Goal: Information Seeking & Learning: Learn about a topic

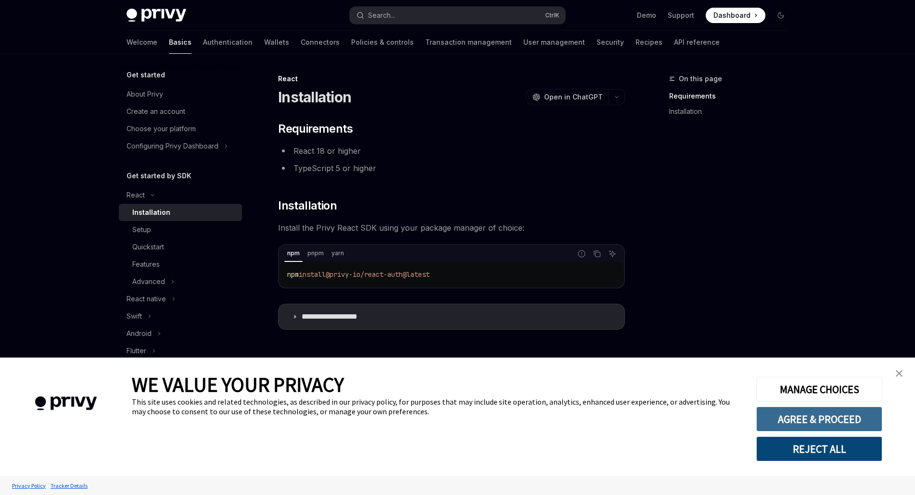
click at [826, 424] on button "AGREE & PROCEED" at bounding box center [819, 419] width 126 height 25
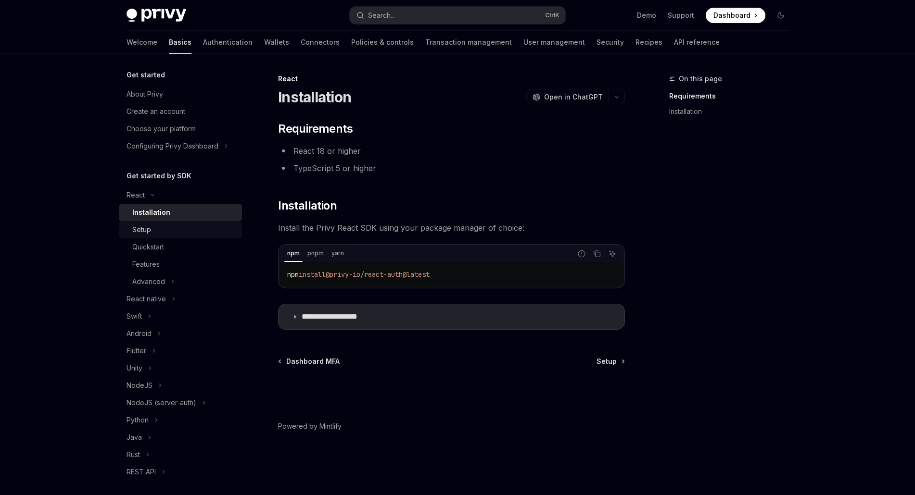
click at [159, 233] on div "Setup" at bounding box center [184, 230] width 104 height 12
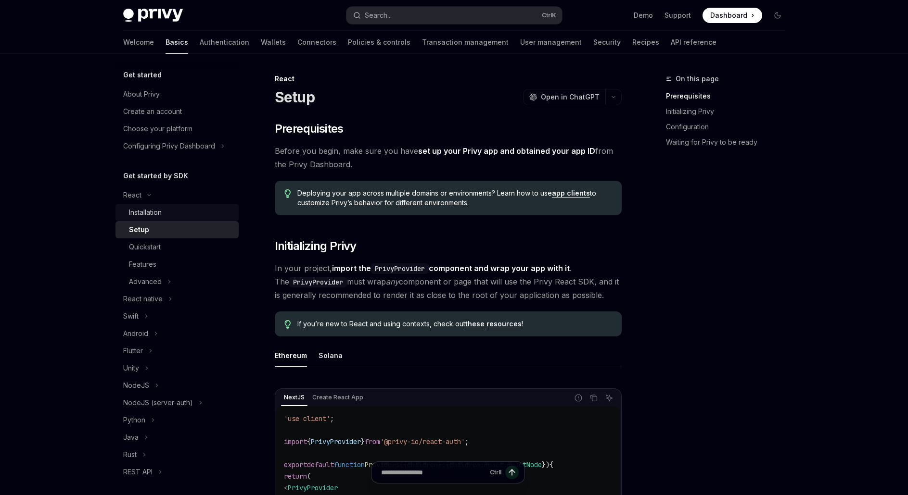
click at [167, 217] on div "Installation" at bounding box center [181, 213] width 104 height 12
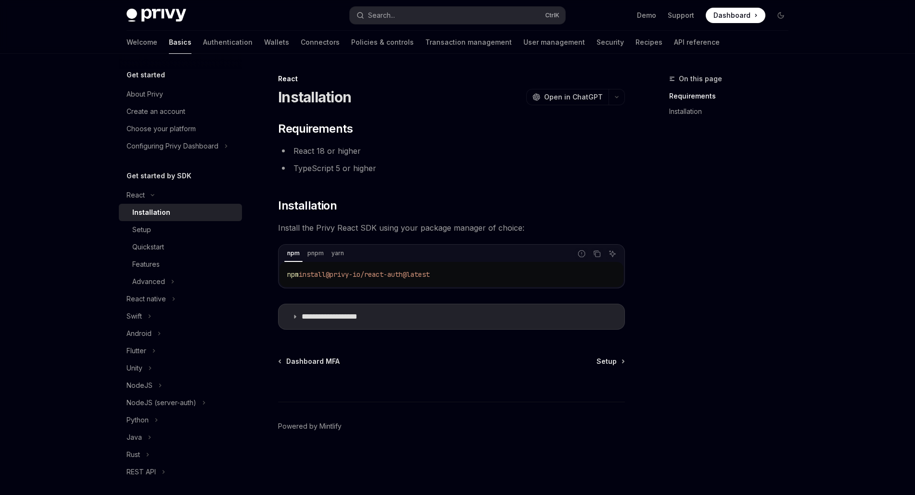
drag, startPoint x: 450, startPoint y: 274, endPoint x: 337, endPoint y: 278, distance: 113.1
click at [337, 278] on code "npm install @privy-io/react-auth@latest" at bounding box center [451, 275] width 329 height 12
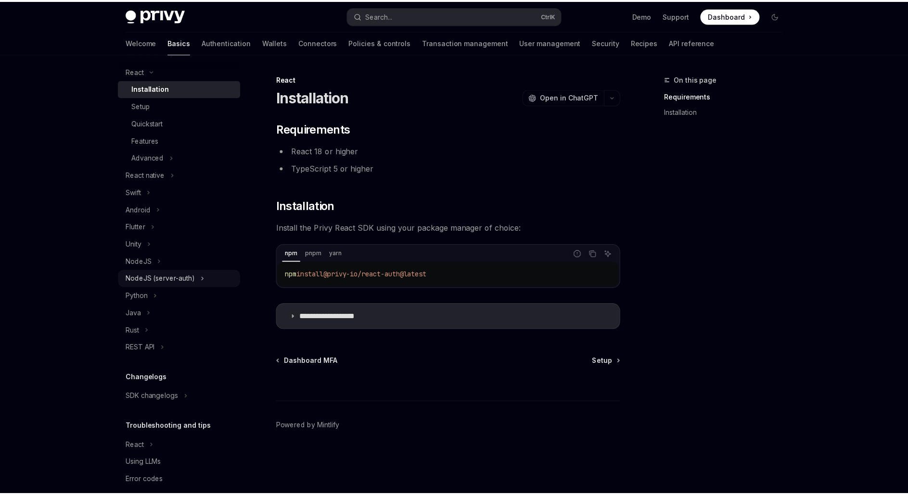
scroll to position [138, 0]
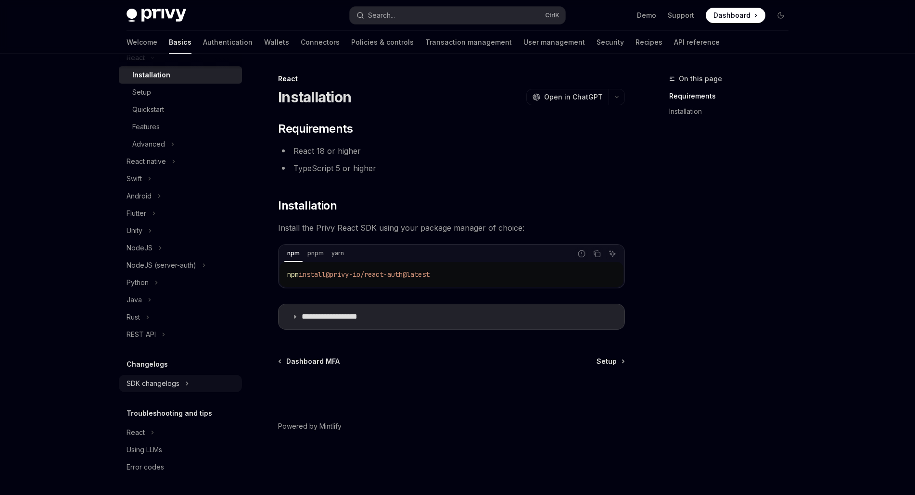
click at [173, 379] on div "SDK changelogs" at bounding box center [152, 384] width 53 height 12
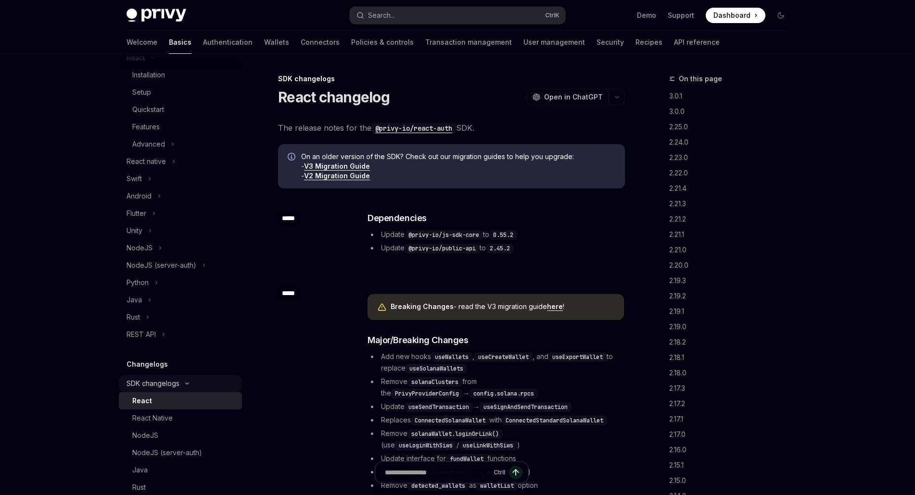
type textarea "*"
click at [547, 306] on link "here" at bounding box center [552, 307] width 16 height 9
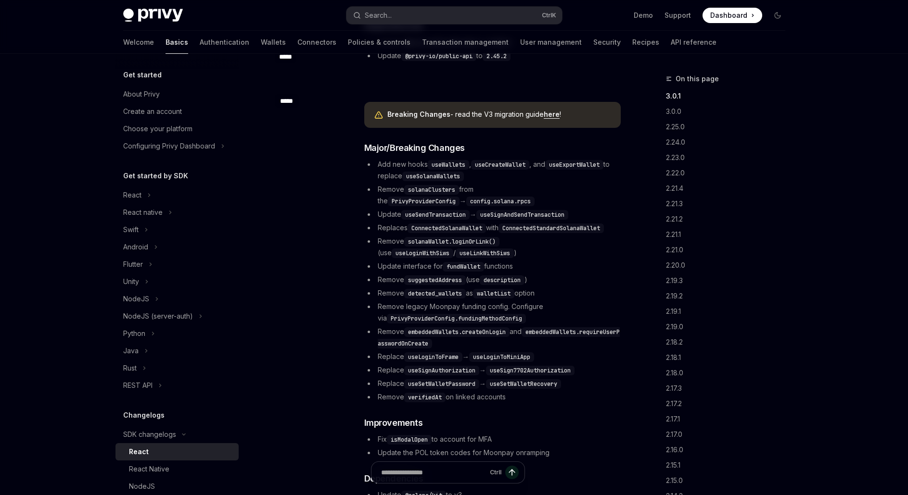
click at [363, 228] on div "Breaking Changes - read the V3 migration guide here ! ​ Major/Breaking Changes …" at bounding box center [492, 318] width 258 height 449
click at [368, 228] on li "Replaces ConnectedSolanaWallet with ConnectedStandardSolanaWallet" at bounding box center [492, 228] width 256 height 12
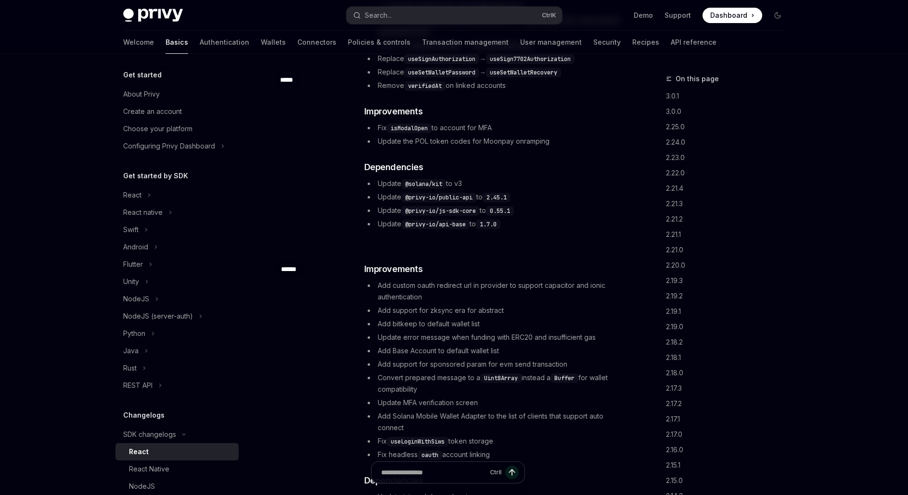
scroll to position [529, 0]
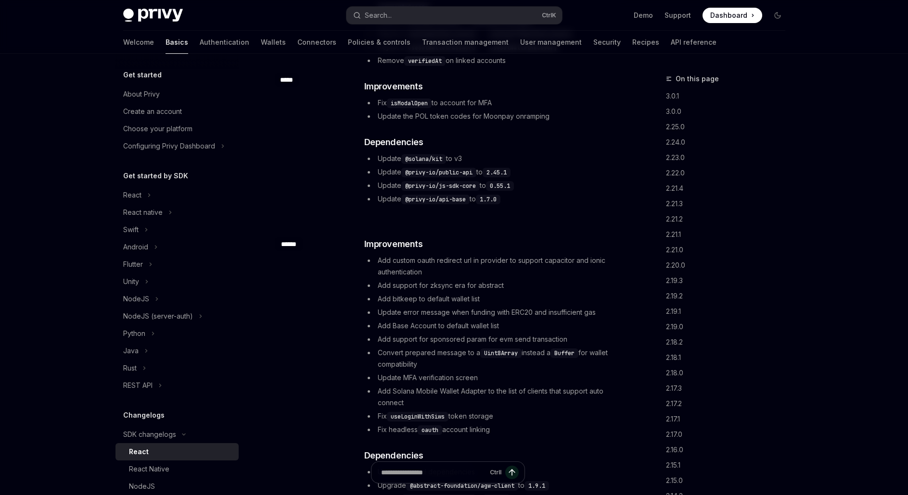
click at [452, 269] on li "Add custom oauth redirect url in provider to support capacitor and ionic authen…" at bounding box center [492, 266] width 256 height 23
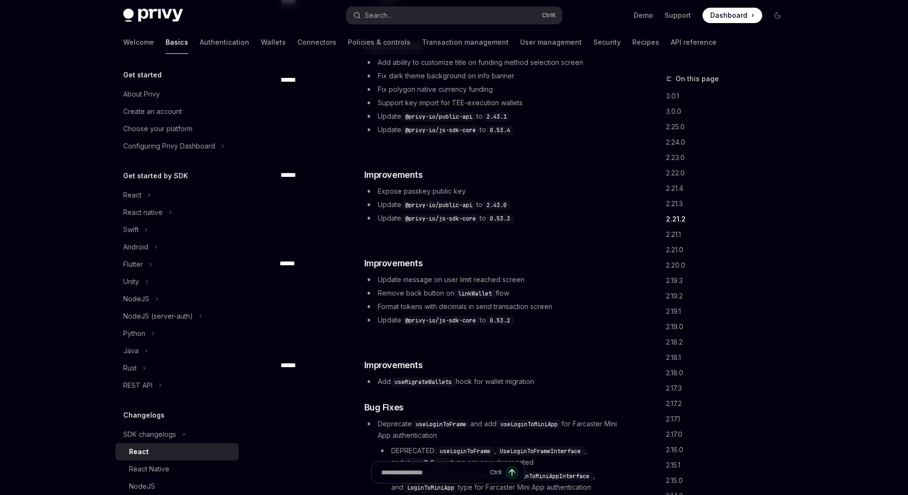
scroll to position [1828, 0]
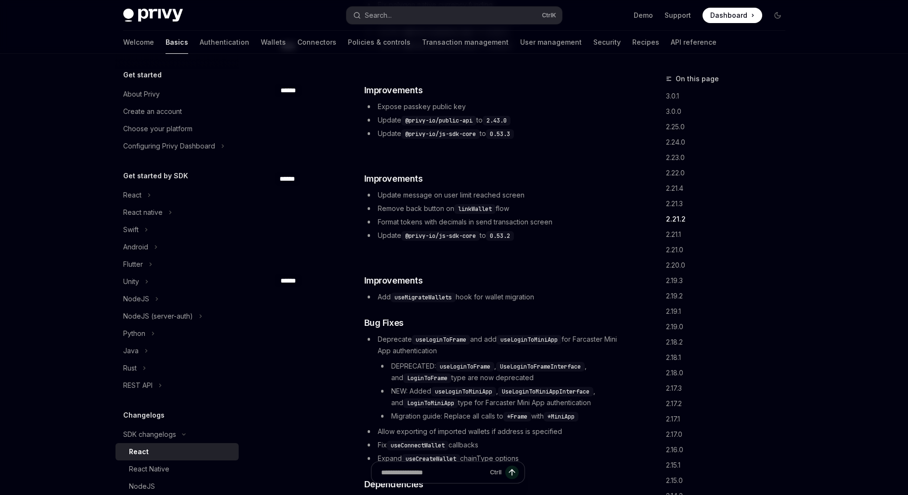
click at [353, 354] on div "​ ****** ​ Improvements Add useMigrateWallets hook for wallet migration ​ Bug F…" at bounding box center [448, 398] width 347 height 279
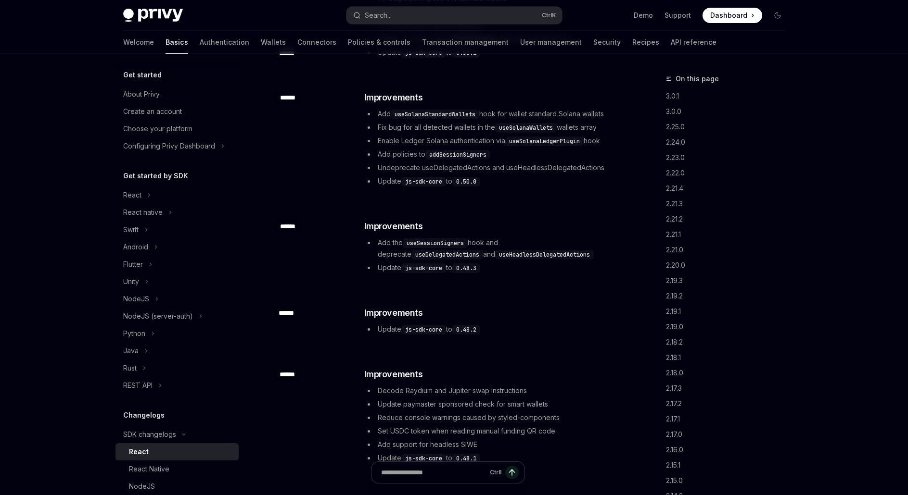
scroll to position [5531, 0]
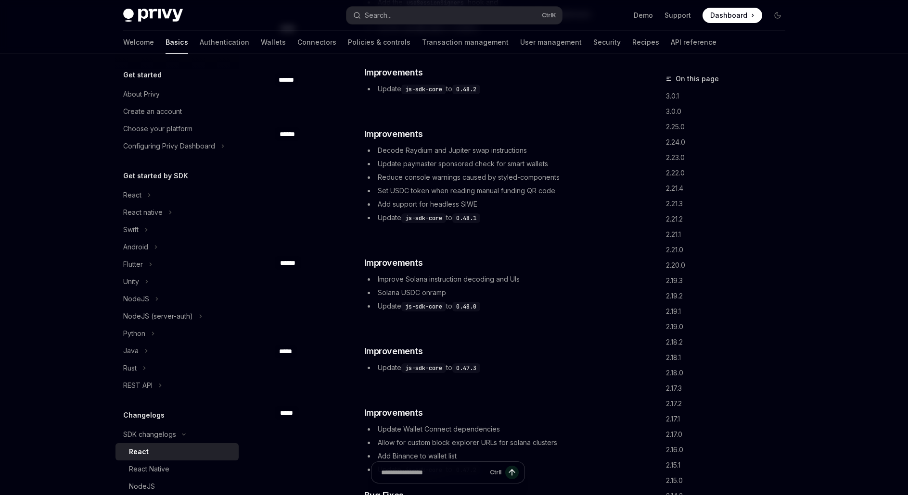
click at [343, 298] on div "​ ****** ​ Improvements Improve Solana instruction decoding and UIs Solana USDC…" at bounding box center [448, 285] width 347 height 89
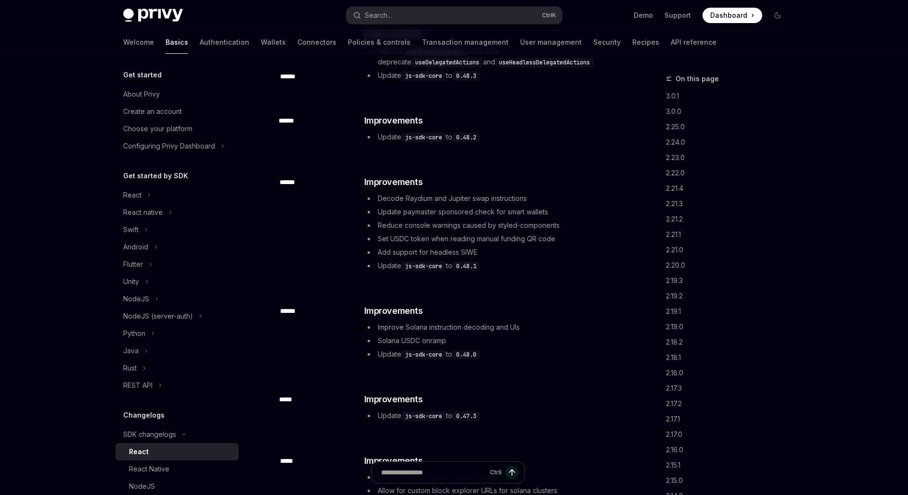
click at [353, 243] on div "​ ****** ​ Improvements Decode Raydium and Jupiter swap instructions Update pay…" at bounding box center [448, 224] width 347 height 129
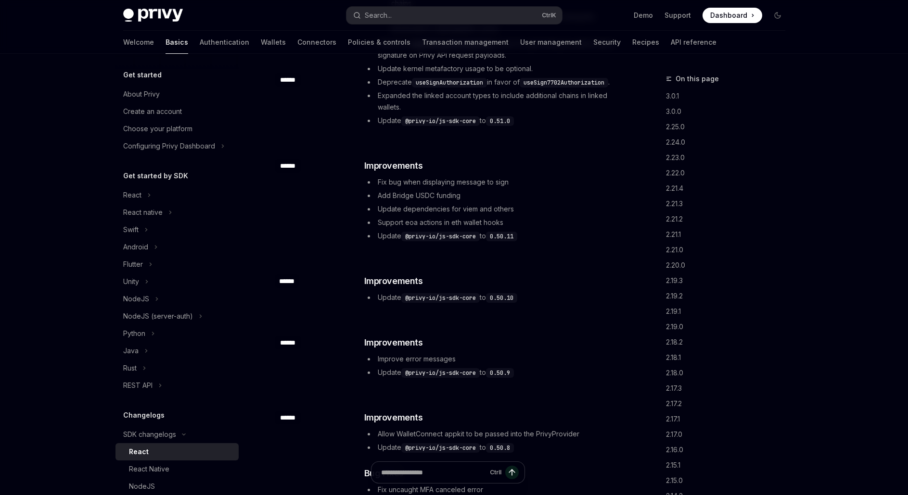
scroll to position [4088, 0]
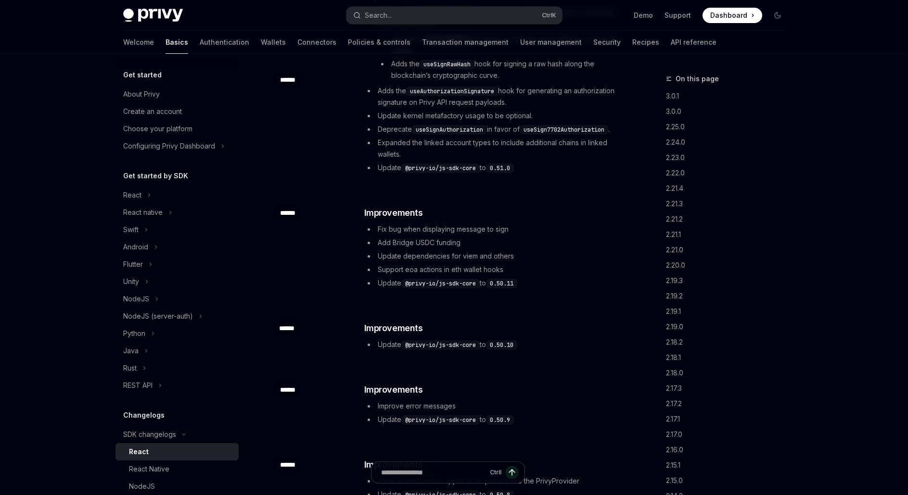
click at [295, 222] on div "​ ****** ​ Improvements Fix bug when displaying message to sign Add Bridge USDC…" at bounding box center [448, 248] width 347 height 115
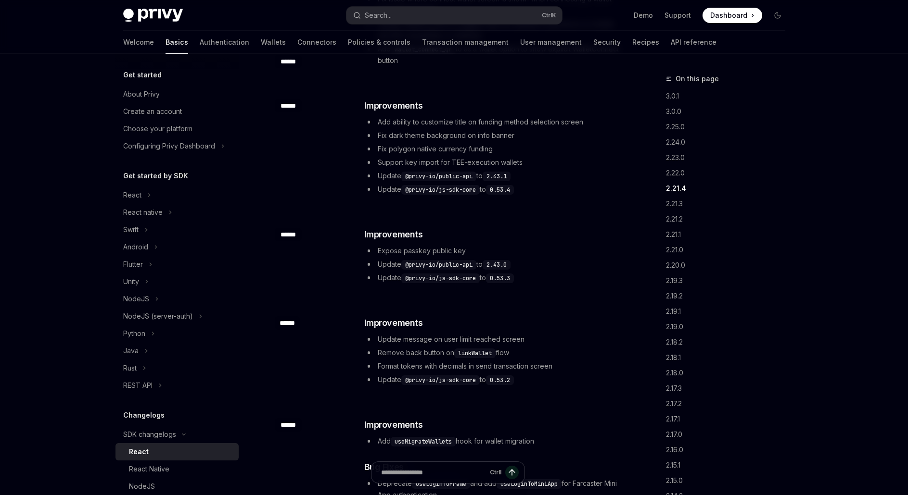
scroll to position [1635, 0]
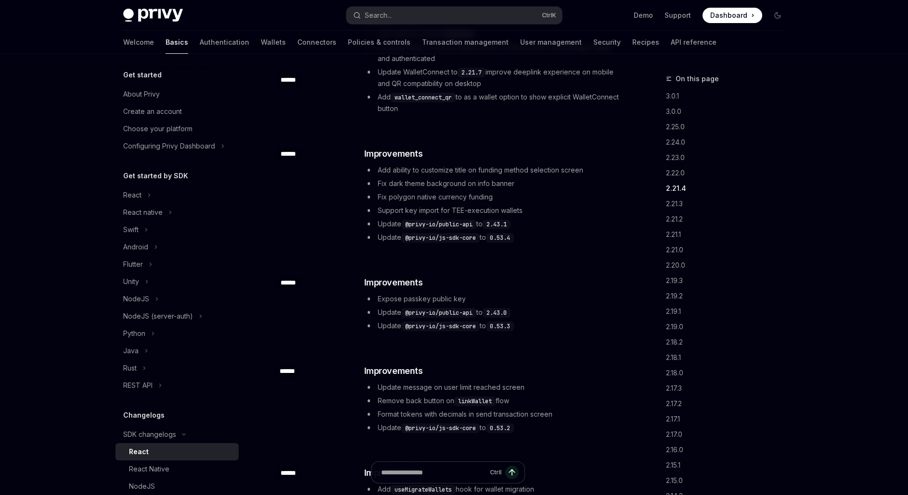
click at [329, 267] on div "​ ****** ​ Improvements Expose passkey public key Update @privy-io/public-api t…" at bounding box center [448, 305] width 347 height 89
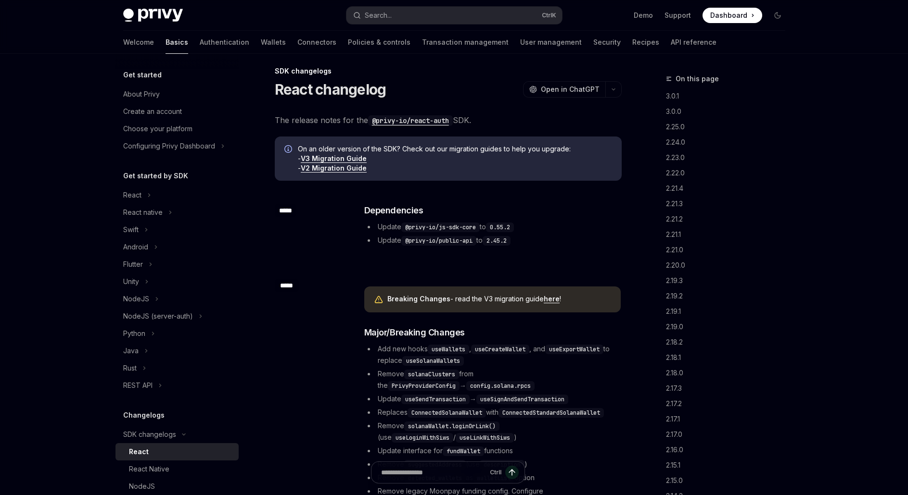
scroll to position [0, 0]
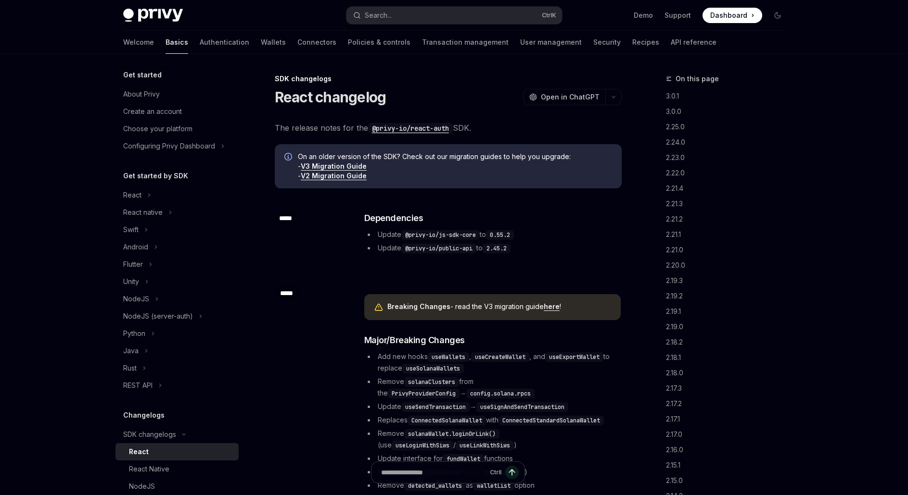
click at [559, 249] on li "Update @privy-io/public-api to 2.45.2" at bounding box center [492, 248] width 256 height 12
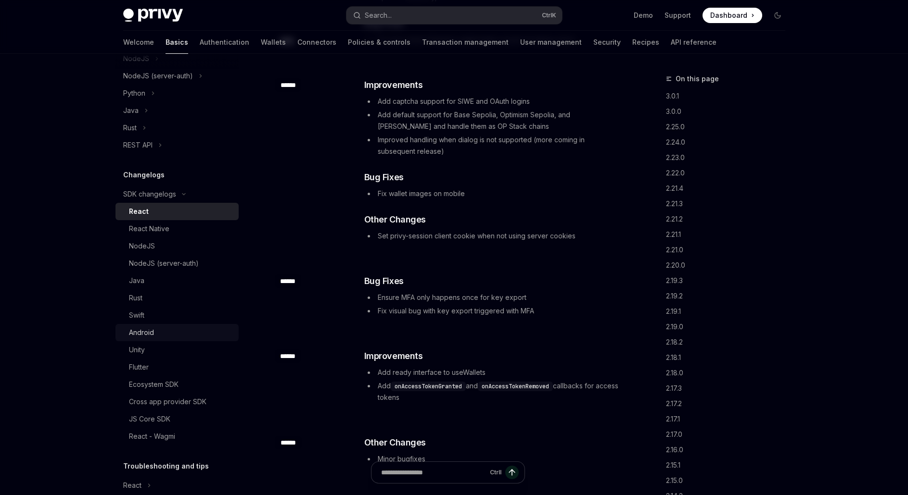
scroll to position [289, 0]
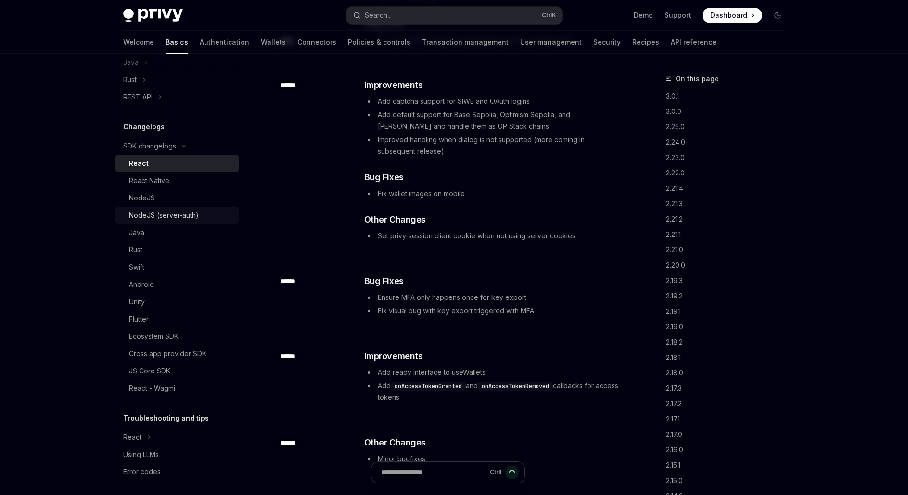
click at [160, 215] on div "NodeJS (server-auth)" at bounding box center [164, 216] width 70 height 12
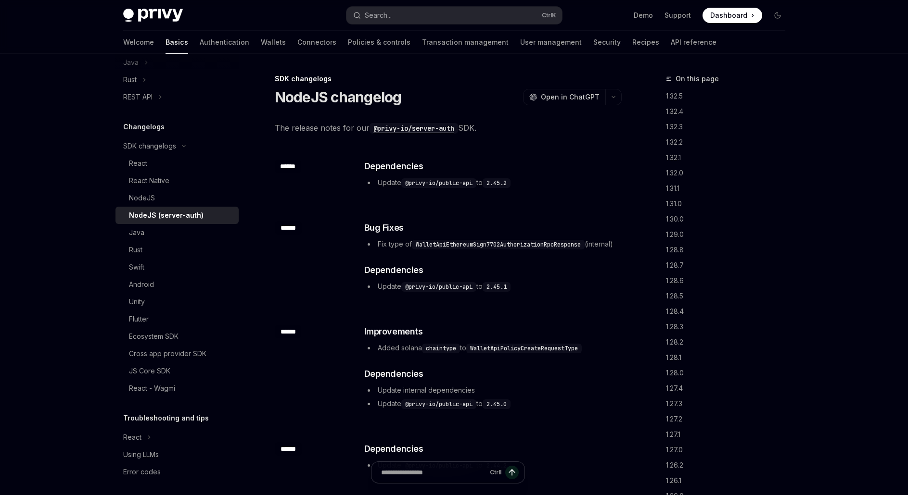
click at [455, 218] on div "​ ****** ​ Bug Fixes Fix type of WalletApiEthereumSign7702AuthorizationRpcRespo…" at bounding box center [448, 258] width 347 height 104
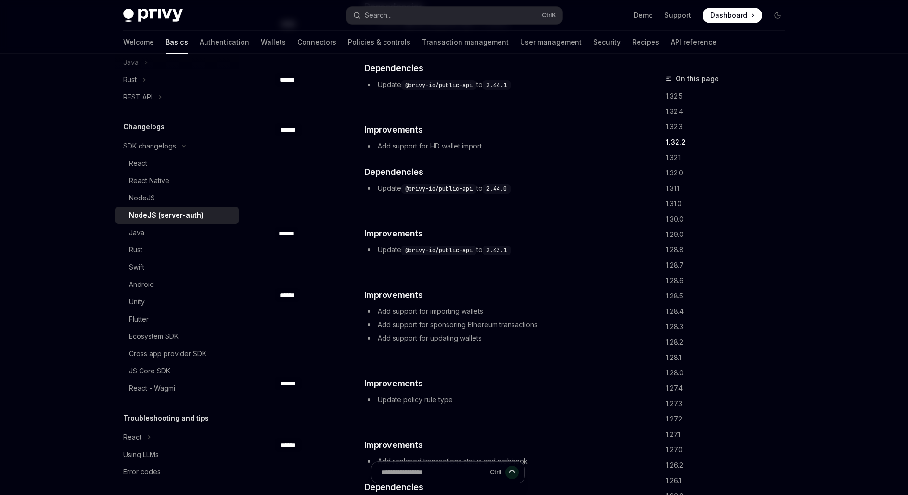
scroll to position [433, 0]
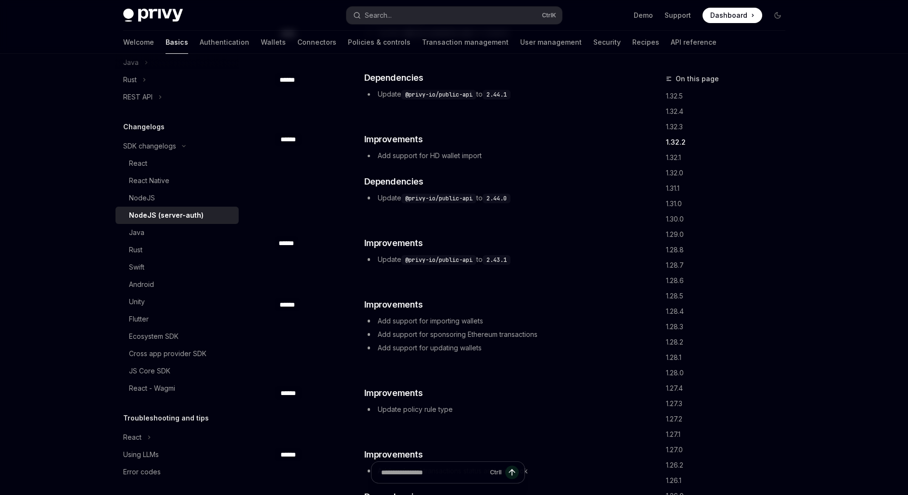
click at [425, 203] on code "@privy-io/public-api" at bounding box center [438, 199] width 75 height 10
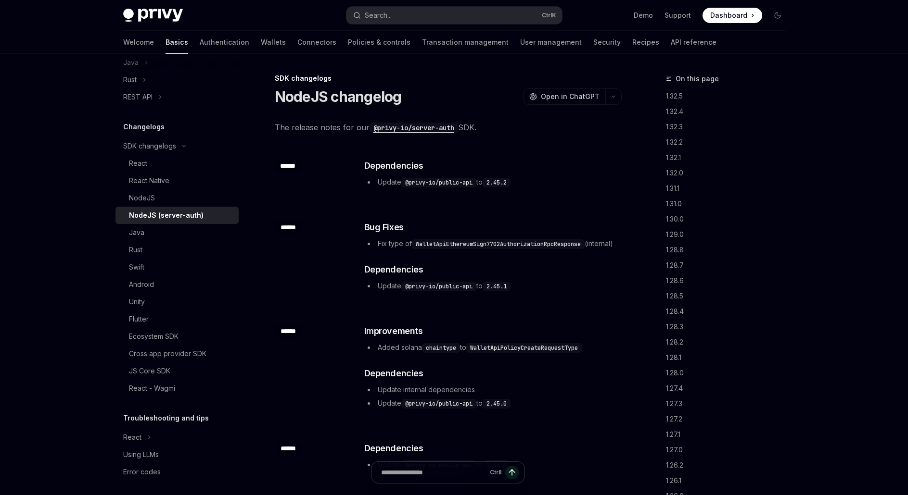
scroll to position [0, 0]
click at [153, 199] on div "NodeJS" at bounding box center [142, 198] width 26 height 12
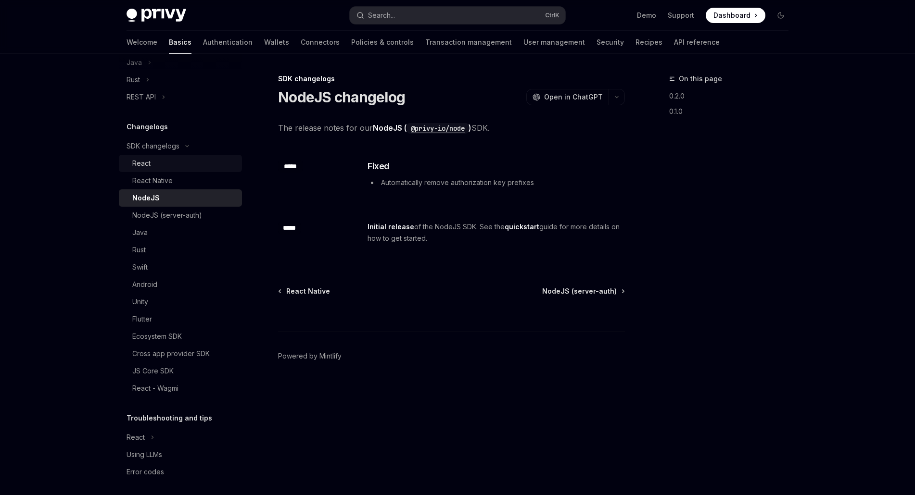
click at [157, 169] on link "React" at bounding box center [180, 163] width 123 height 17
click at [159, 175] on link "React Native" at bounding box center [180, 180] width 123 height 17
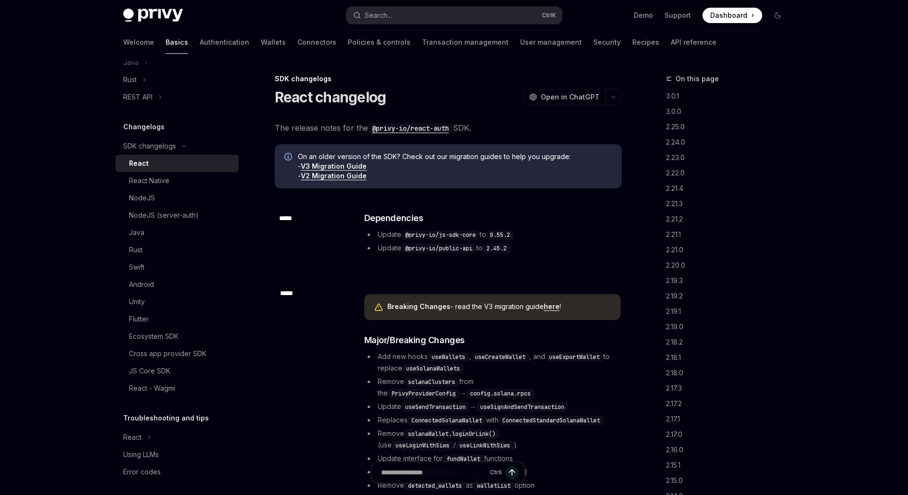
scroll to position [85, 0]
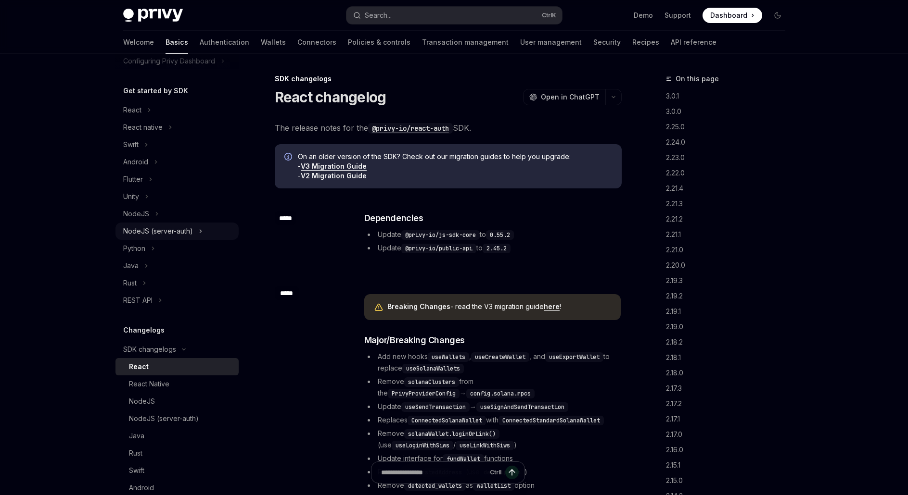
click at [156, 237] on div "NodeJS (server-auth)" at bounding box center [158, 232] width 70 height 12
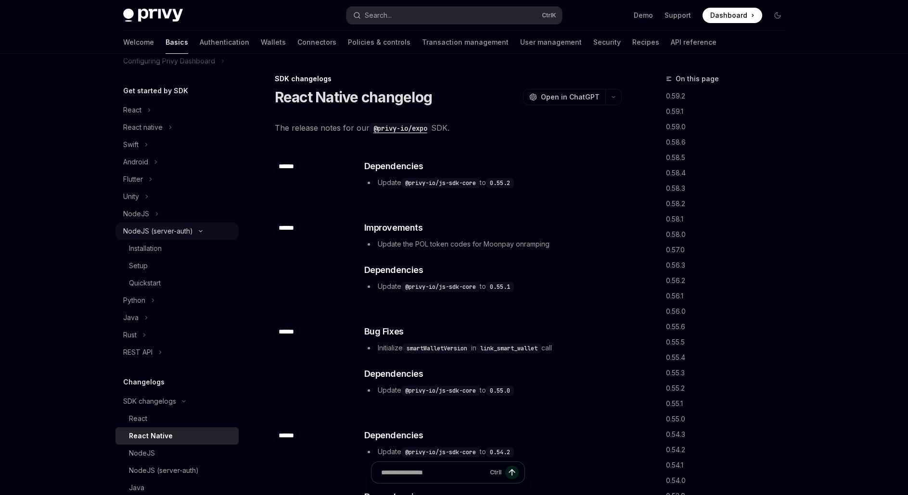
scroll to position [48, 0]
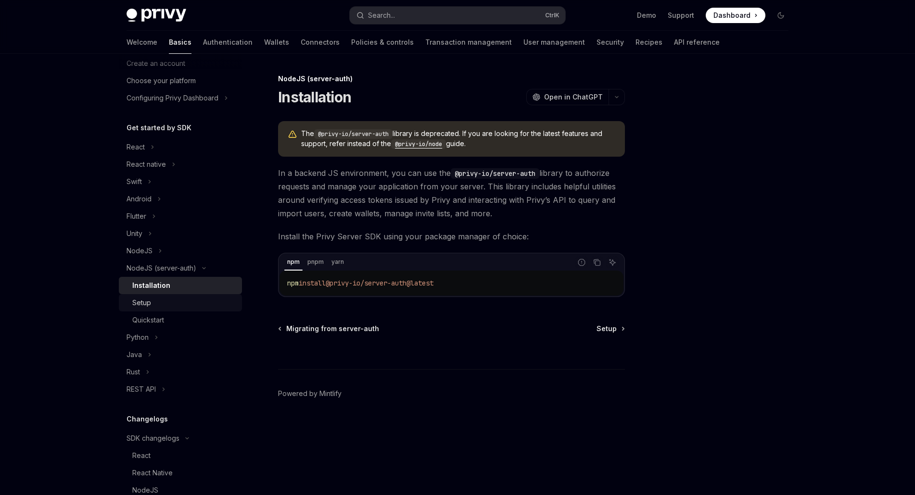
click at [157, 305] on div "Setup" at bounding box center [184, 303] width 104 height 12
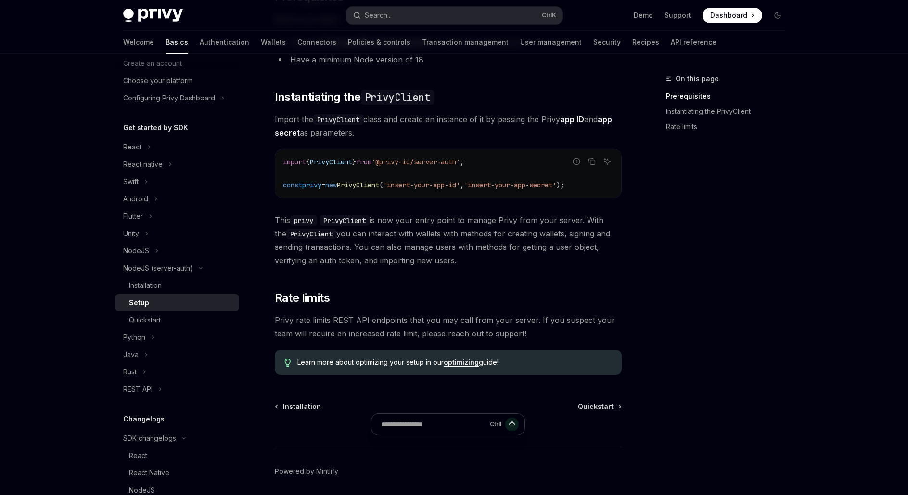
scroll to position [226, 0]
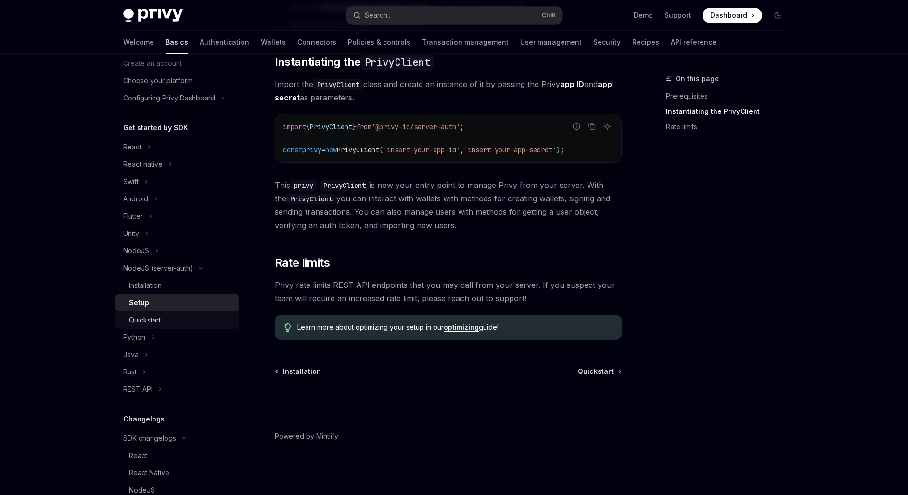
click at [157, 317] on div "Quickstart" at bounding box center [145, 321] width 32 height 12
type textarea "*"
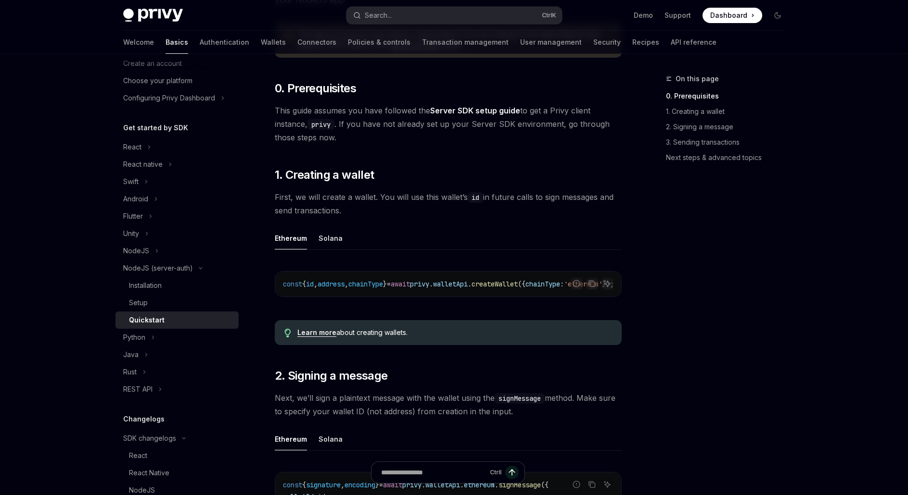
scroll to position [192, 0]
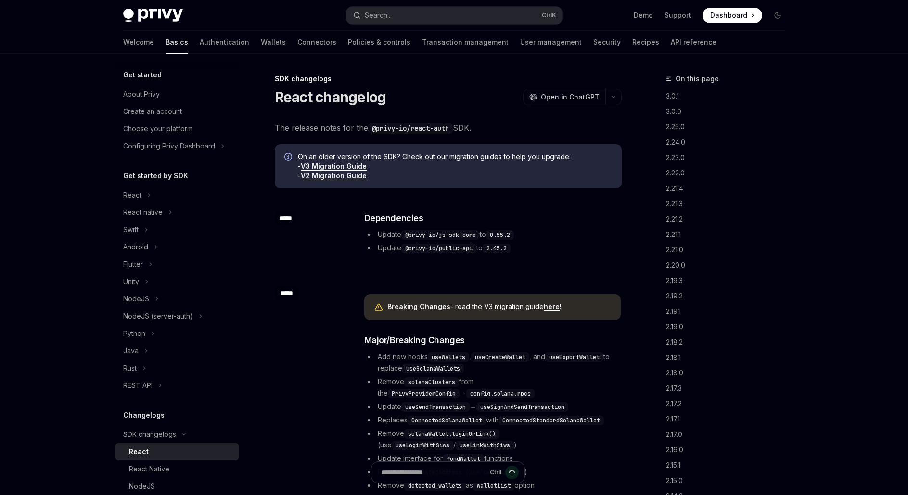
click at [349, 166] on link "V3 Migration Guide" at bounding box center [334, 166] width 66 height 9
type textarea "*"
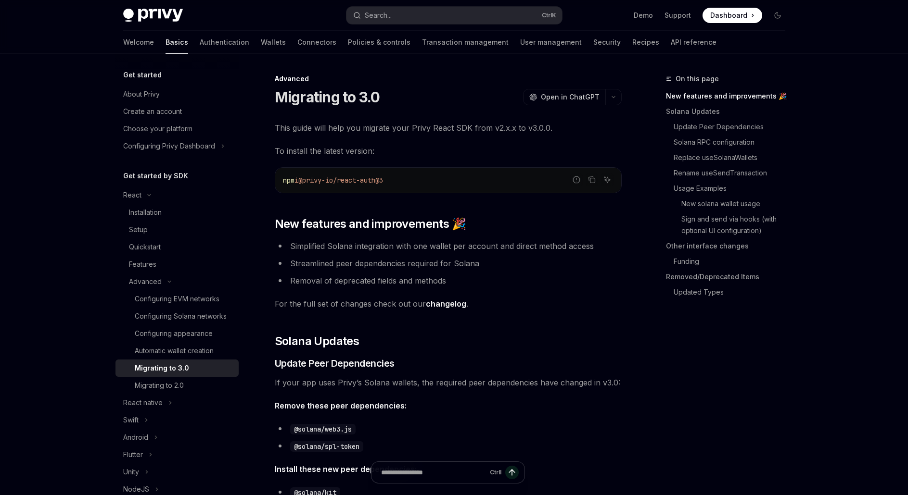
click at [500, 271] on ul "Simplified Solana integration with one wallet per account and direct method acc…" at bounding box center [448, 264] width 347 height 48
click at [502, 266] on li "Streamlined peer dependencies required for Solana" at bounding box center [448, 263] width 347 height 13
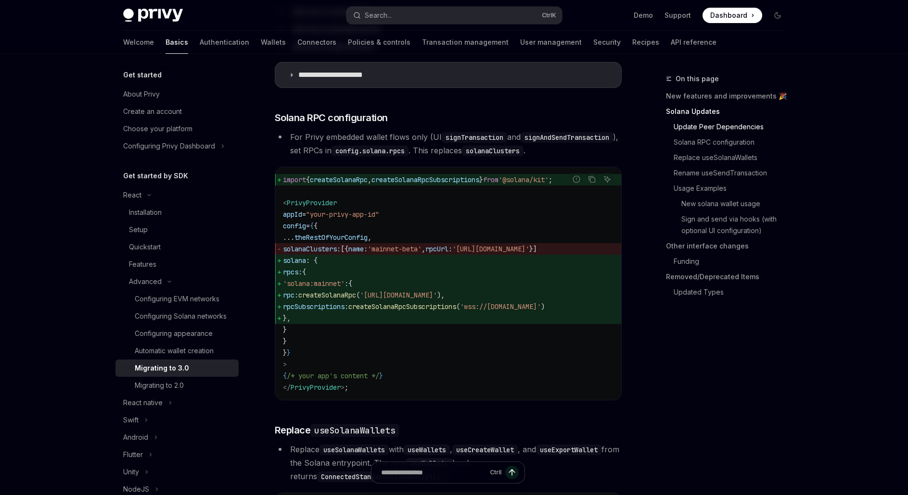
scroll to position [529, 0]
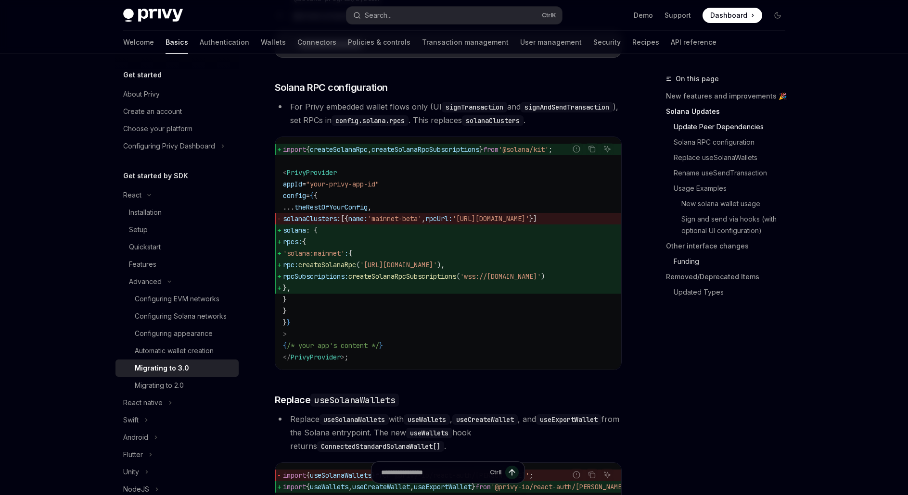
click at [698, 254] on link "Funding" at bounding box center [729, 261] width 127 height 15
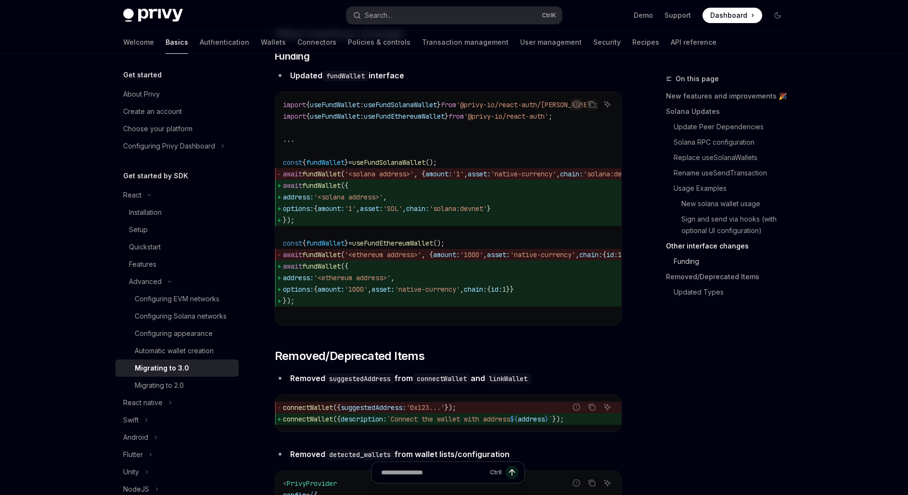
scroll to position [2895, 0]
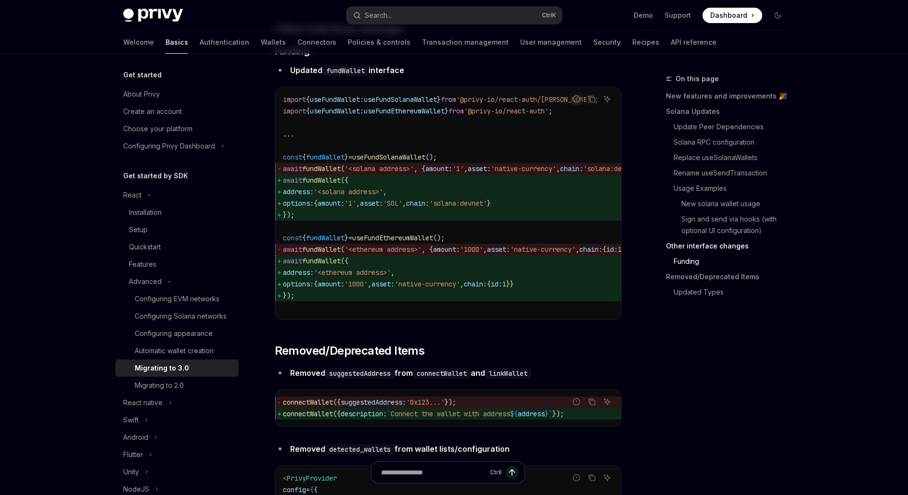
click at [392, 75] on strong "Updated fundWallet interface" at bounding box center [347, 70] width 114 height 10
click at [744, 8] on span at bounding box center [732, 15] width 60 height 15
